Goal: Task Accomplishment & Management: Use online tool/utility

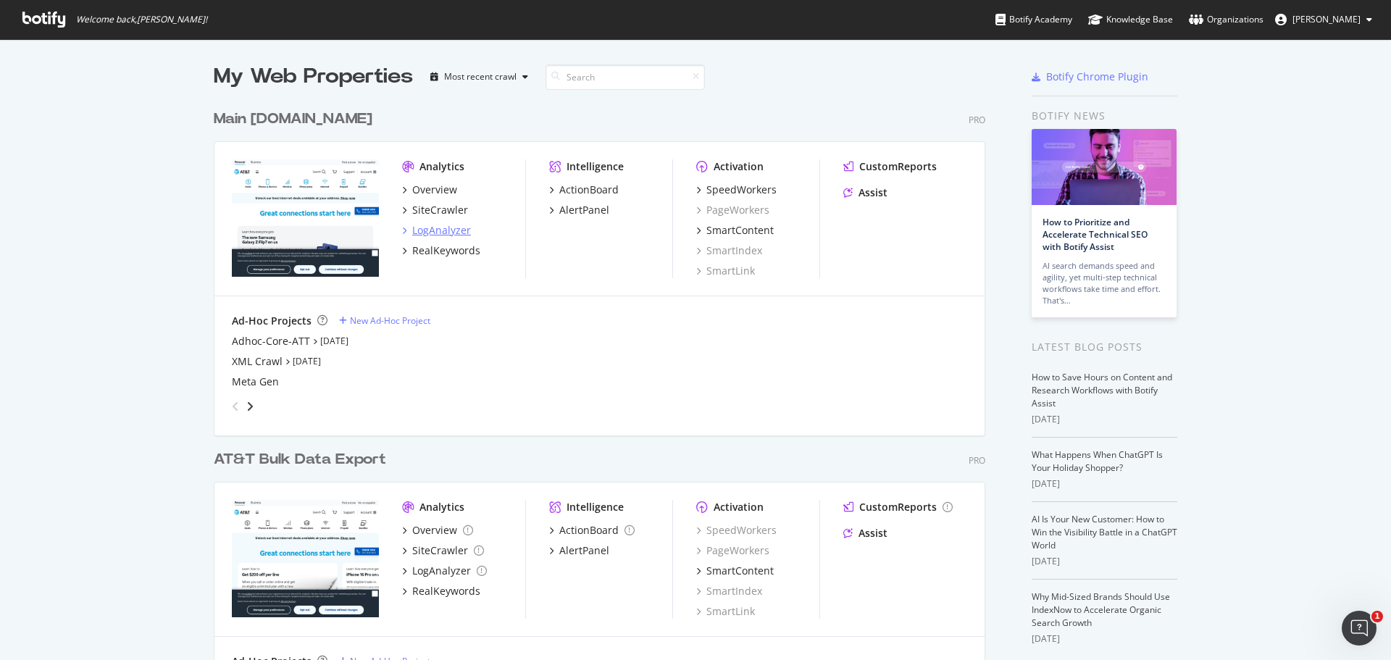
click at [430, 229] on div "LogAnalyzer" at bounding box center [441, 230] width 59 height 14
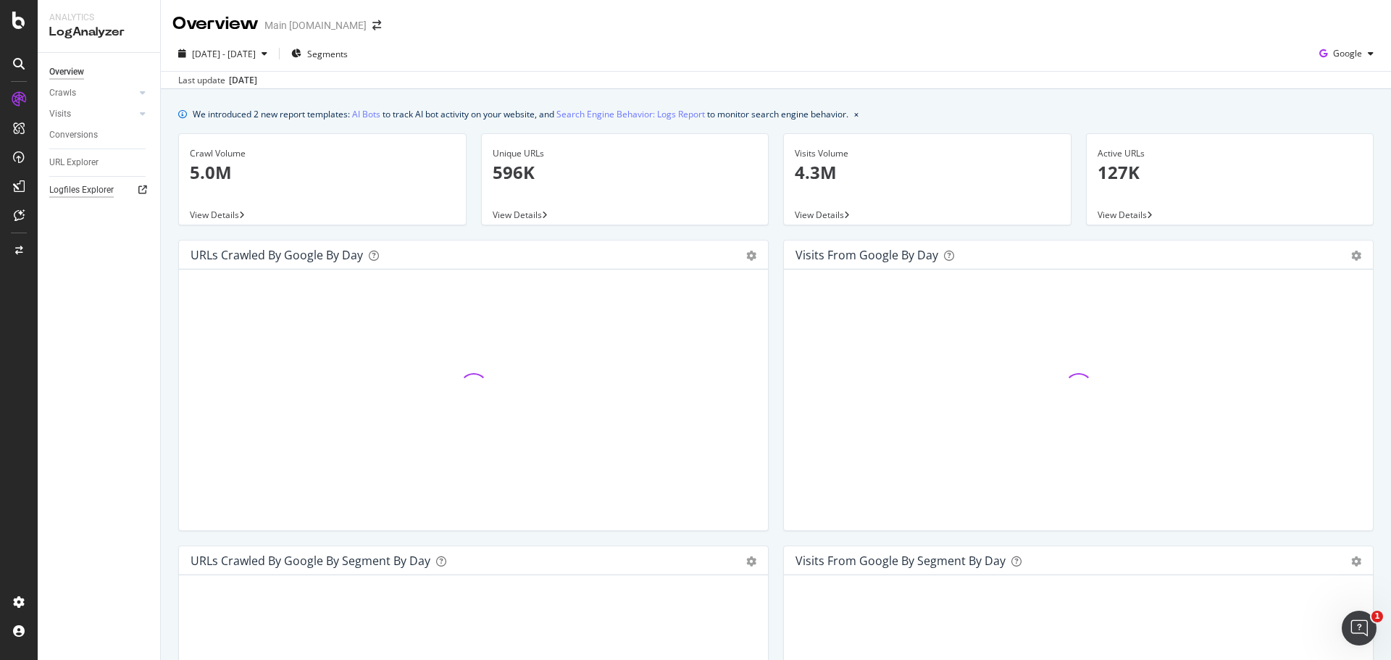
click at [95, 191] on div "Logfiles Explorer" at bounding box center [81, 190] width 64 height 15
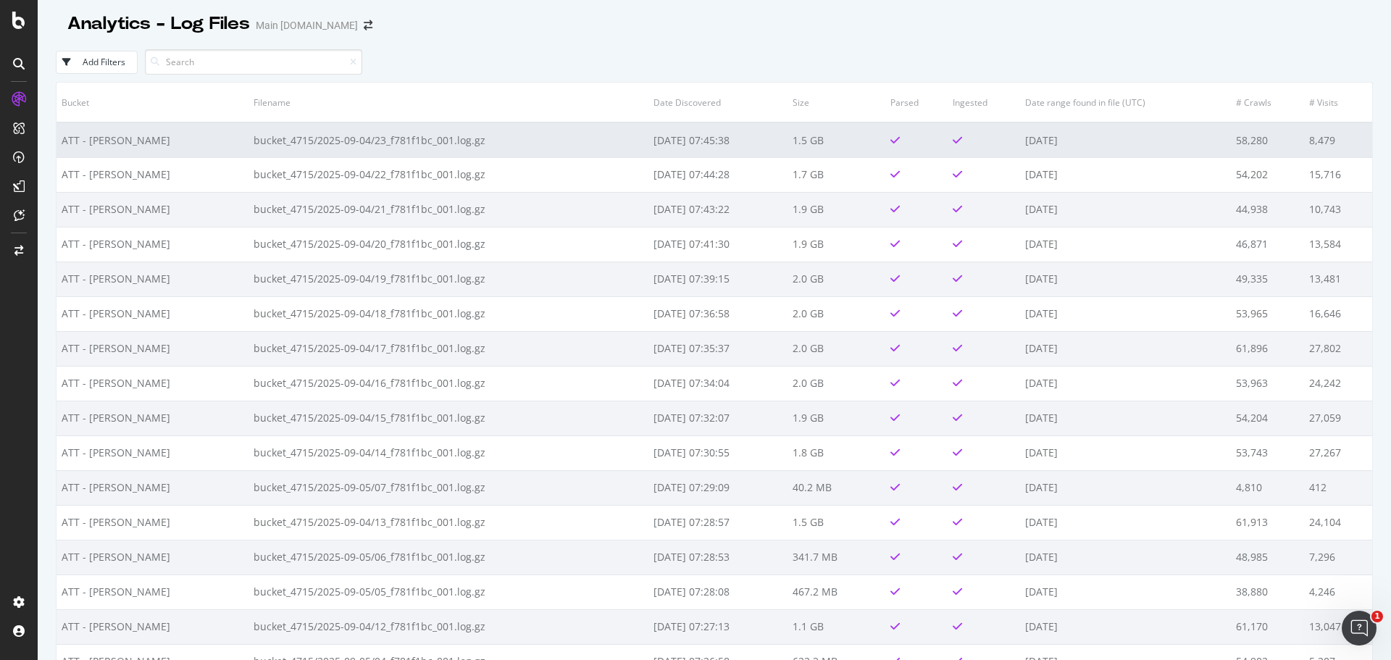
click at [399, 140] on td "bucket_4715/2025-09-04/23_f781f1bc_001.log.gz" at bounding box center [449, 139] width 400 height 35
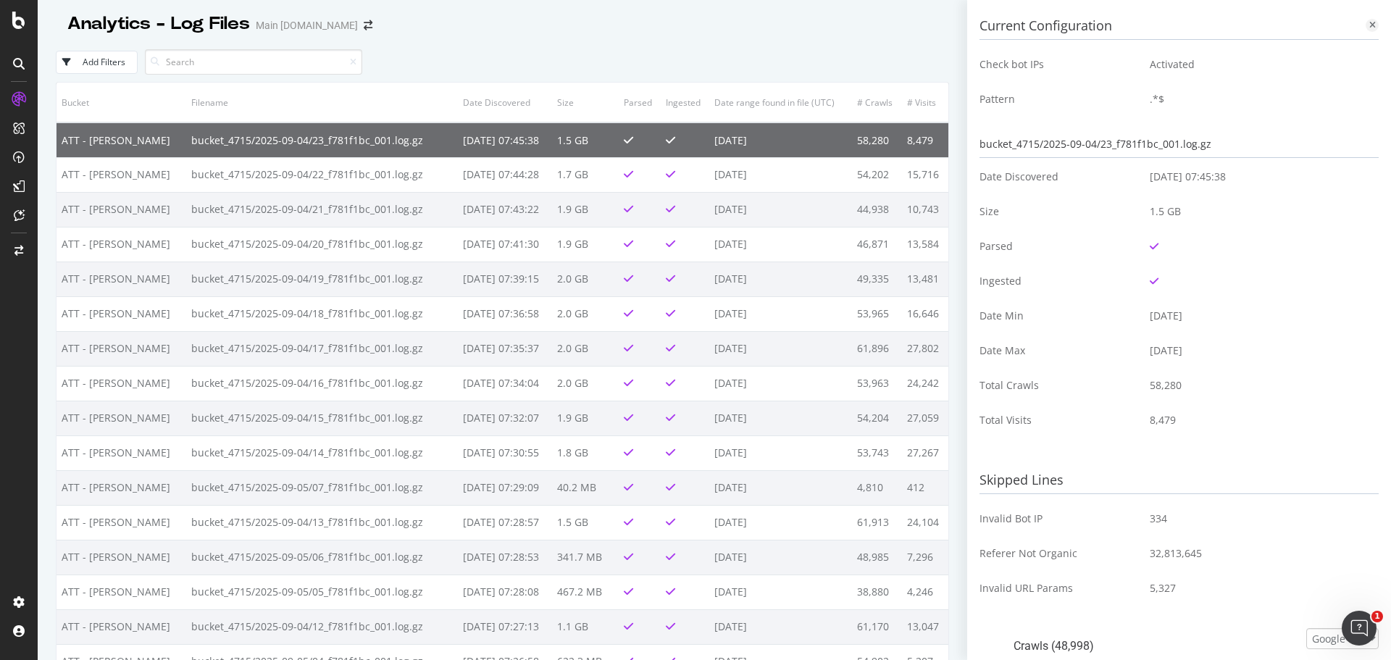
click at [1369, 27] on icon at bounding box center [1372, 25] width 7 height 9
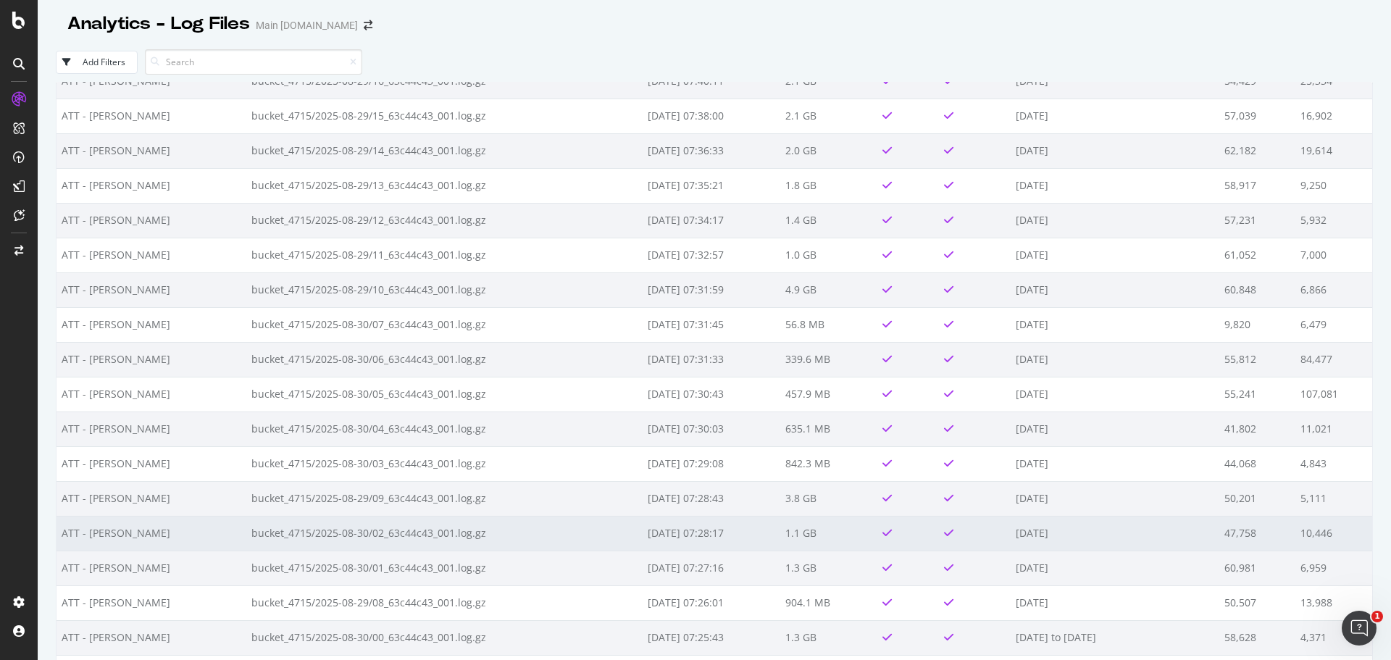
scroll to position [6263, 0]
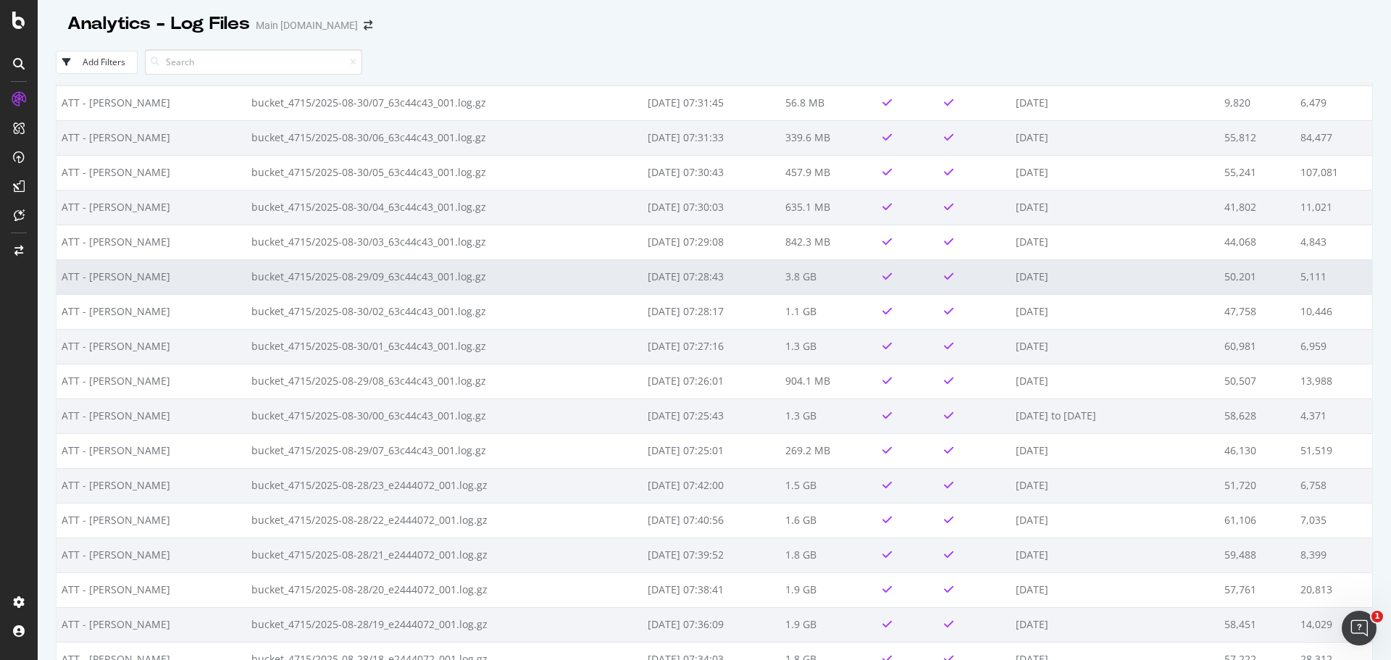
click at [456, 277] on td "bucket_4715/2025-08-29/09_63c44c43_001.log.gz" at bounding box center [444, 276] width 396 height 35
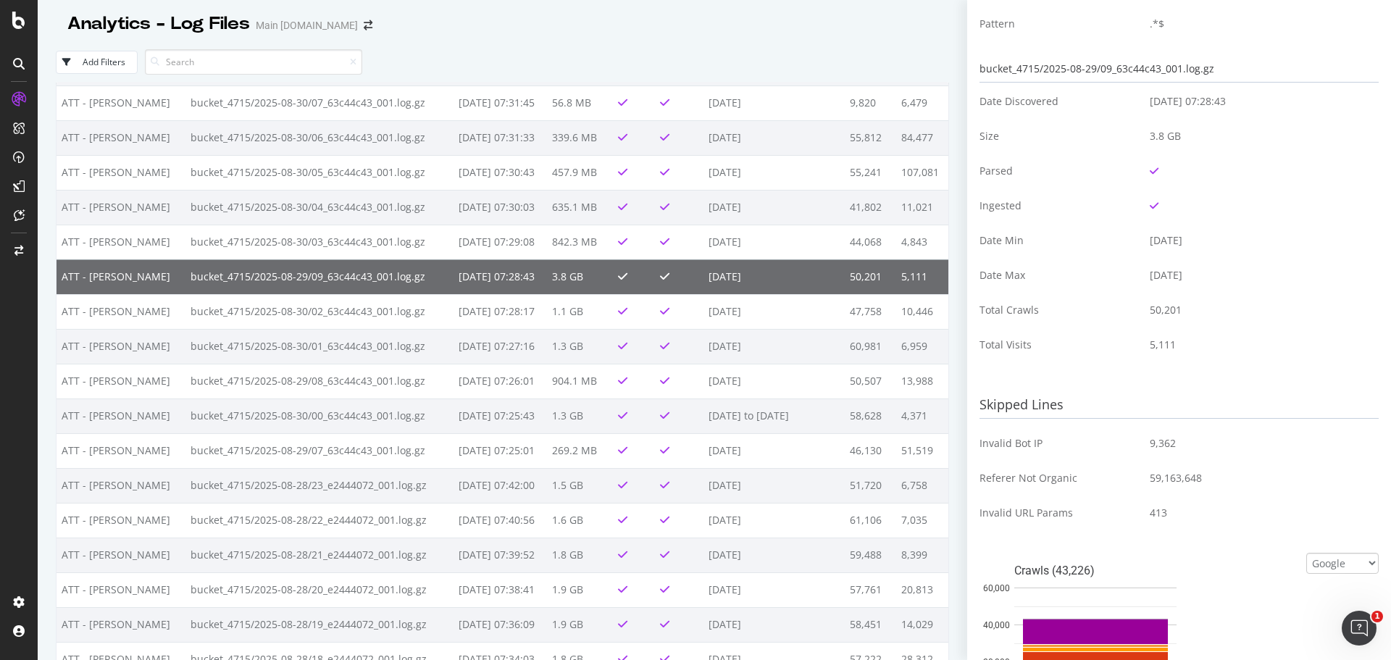
scroll to position [0, 0]
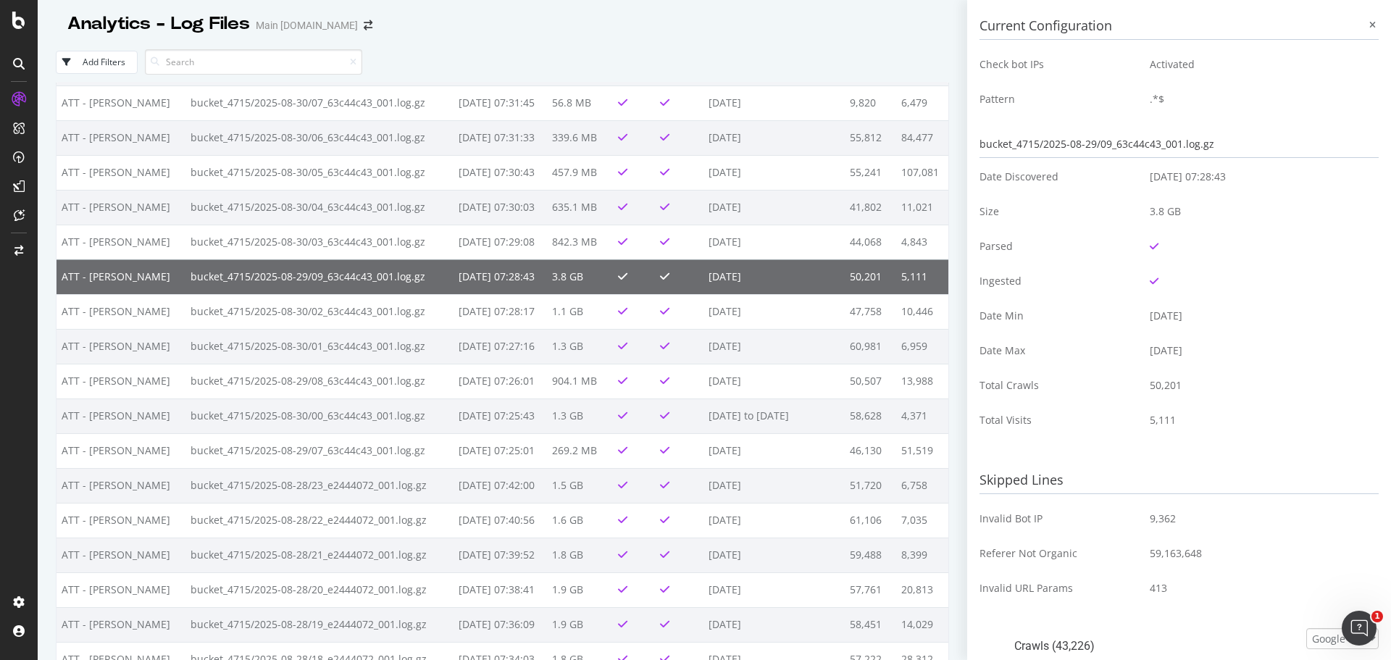
click at [1187, 141] on div "bucket_4715/2025-08-29/09_63c44c43_001.log.gz" at bounding box center [1179, 144] width 399 height 27
click at [912, 70] on div "Add Filters" at bounding box center [502, 62] width 893 height 40
click at [1366, 24] on div at bounding box center [1372, 25] width 13 height 13
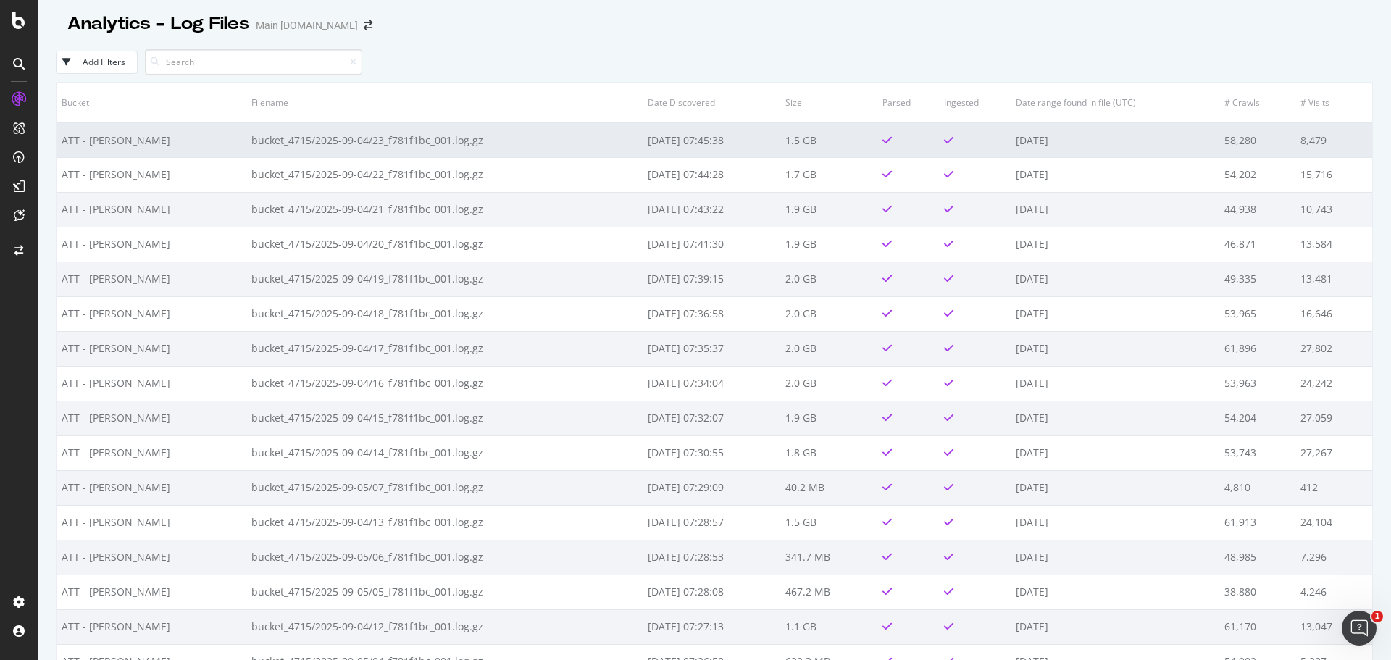
click at [456, 145] on td "bucket_4715/2025-09-04/23_f781f1bc_001.log.gz" at bounding box center [444, 139] width 396 height 35
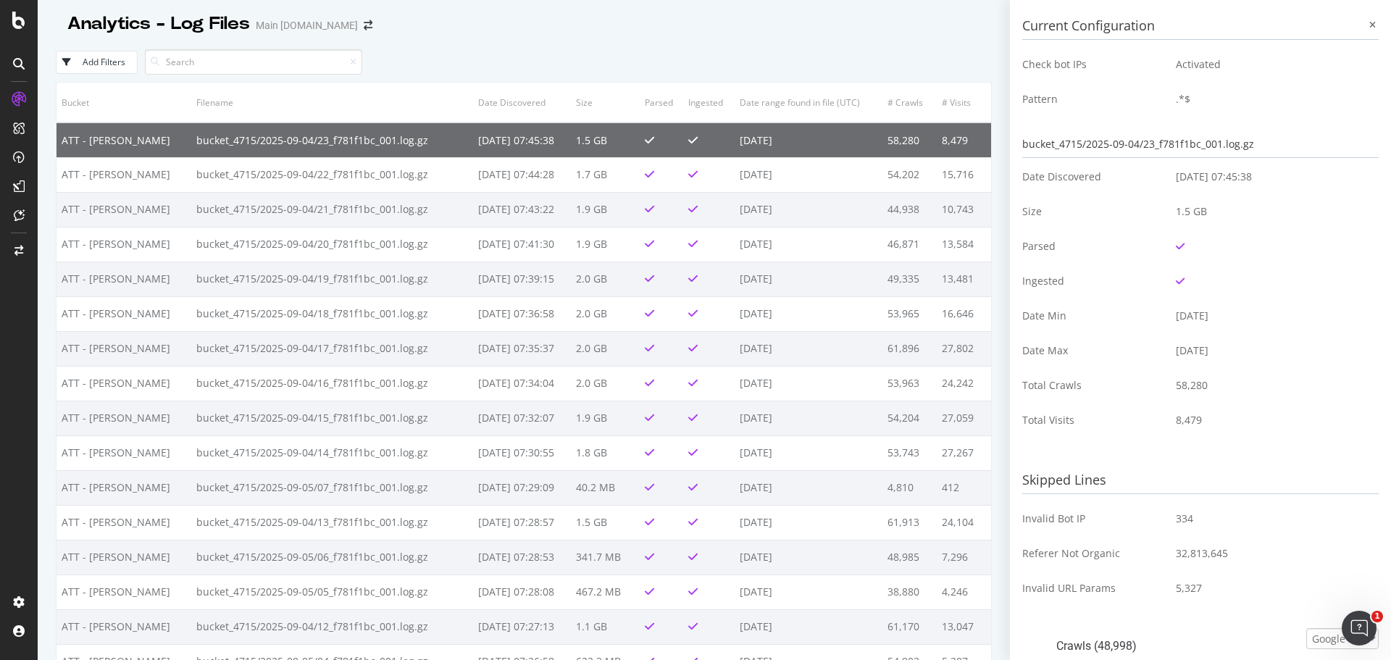
click at [473, 145] on td "2025-09-05 07:45:38" at bounding box center [522, 139] width 98 height 35
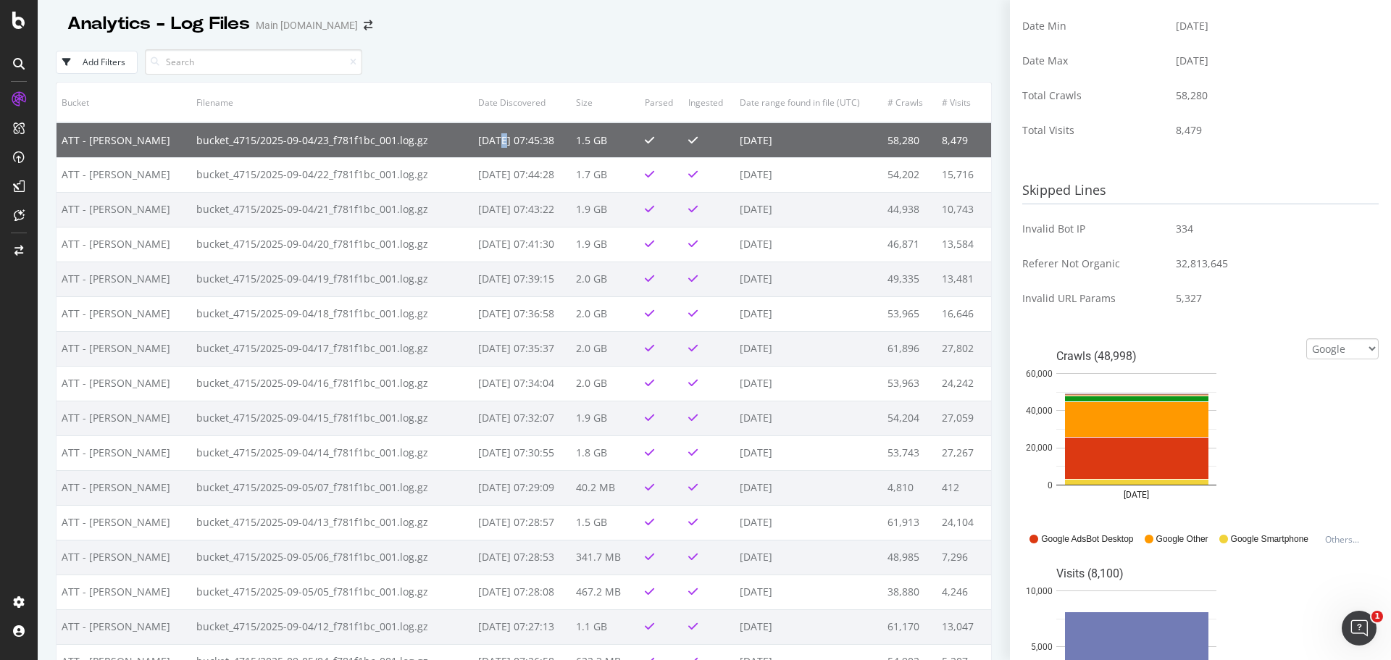
scroll to position [449, 0]
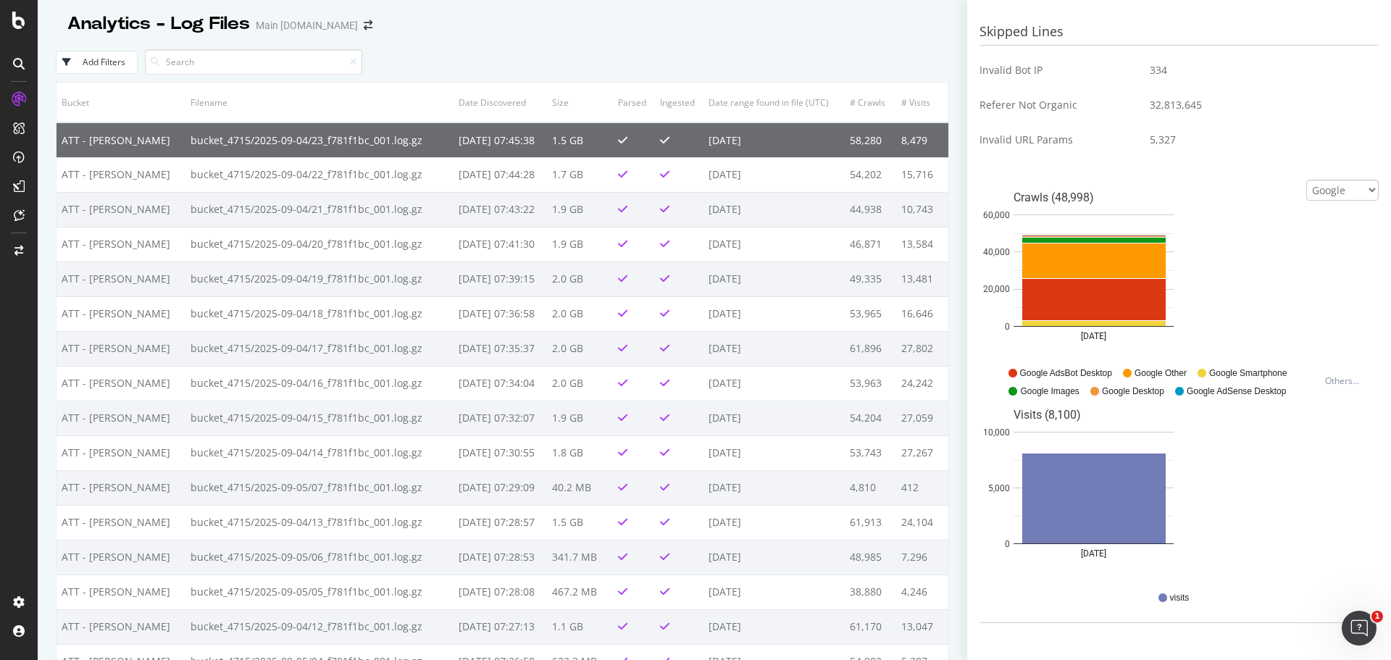
click at [1254, 288] on div "Crawls (48,998) 2025-09-04 0 20,000 40,000 60,000 Date Google Smartphone Google…" at bounding box center [1179, 270] width 399 height 181
click at [901, 30] on div "Analytics - Log Files Main att.com" at bounding box center [502, 18] width 893 height 36
drag, startPoint x: 859, startPoint y: 43, endPoint x: 836, endPoint y: 52, distance: 25.0
click at [859, 43] on div "Add Filters" at bounding box center [502, 62] width 893 height 40
